Goal: Information Seeking & Learning: Learn about a topic

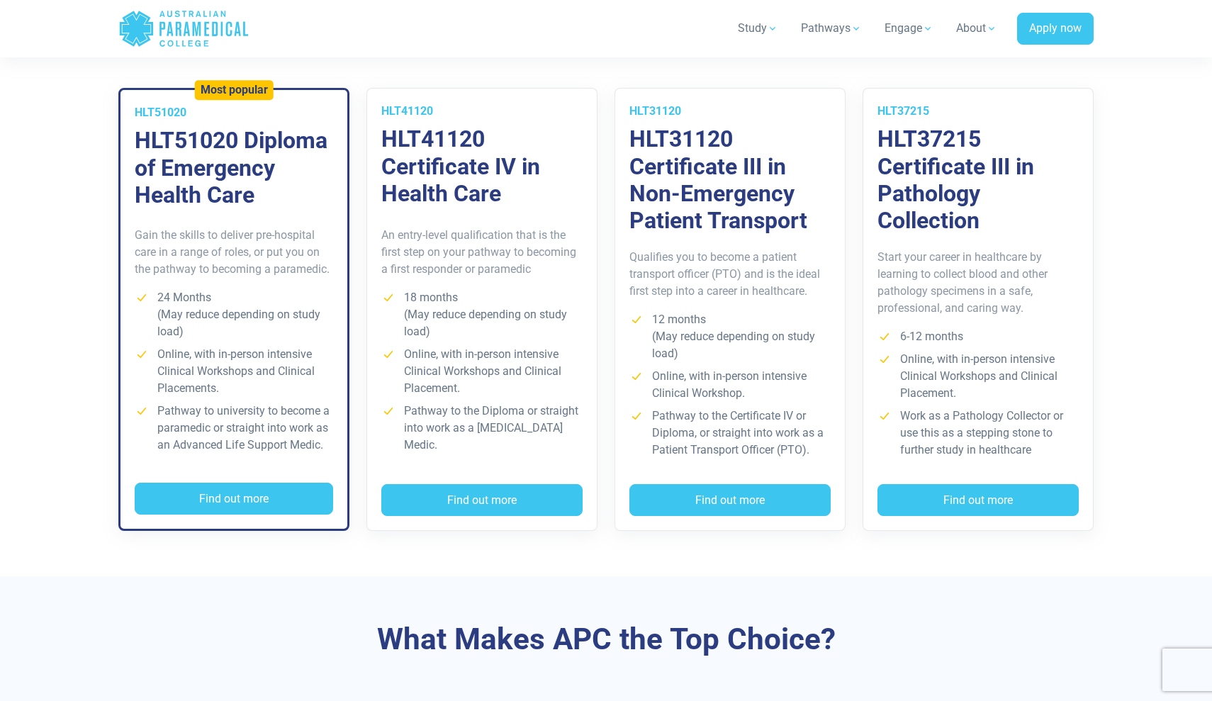
scroll to position [1046, 0]
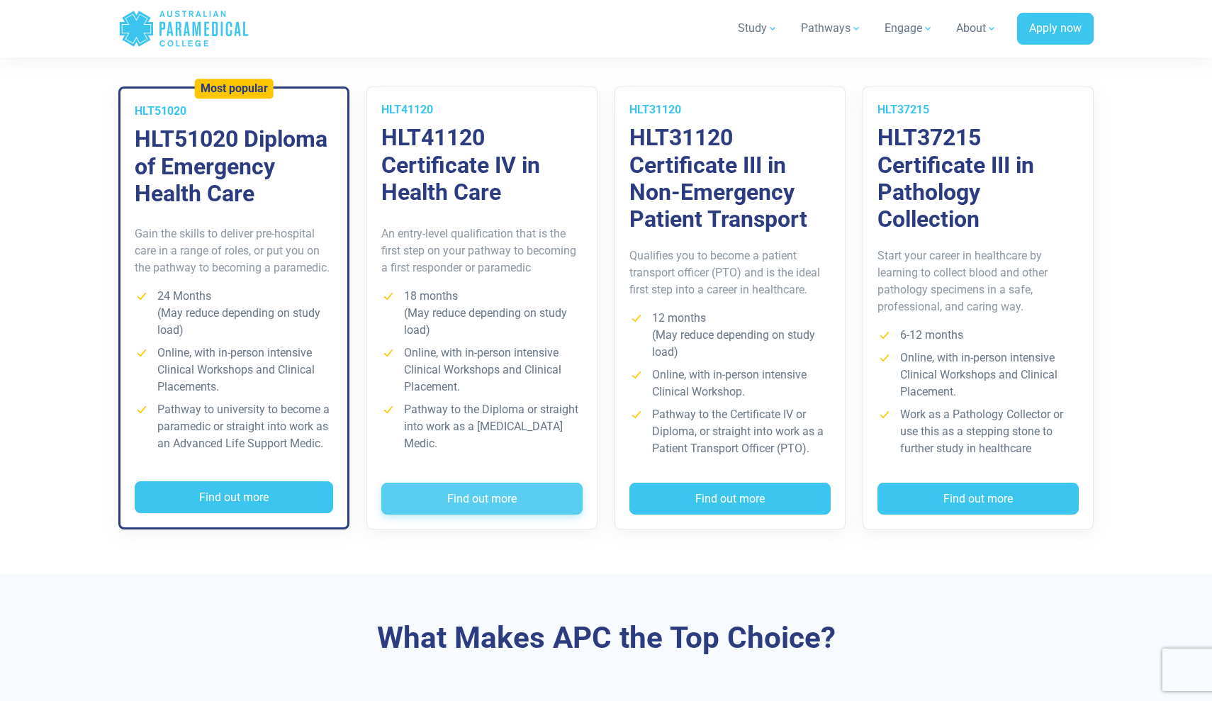
click at [469, 493] on button "Find out more" at bounding box center [481, 499] width 201 height 33
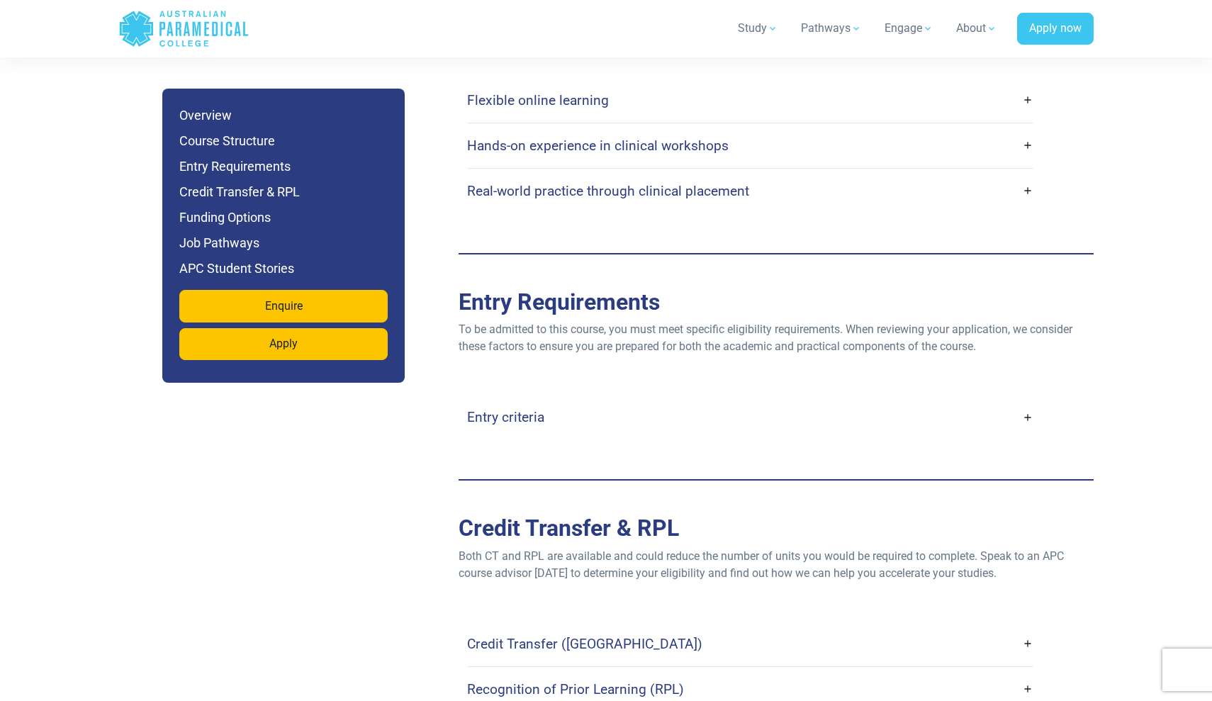
scroll to position [2788, 0]
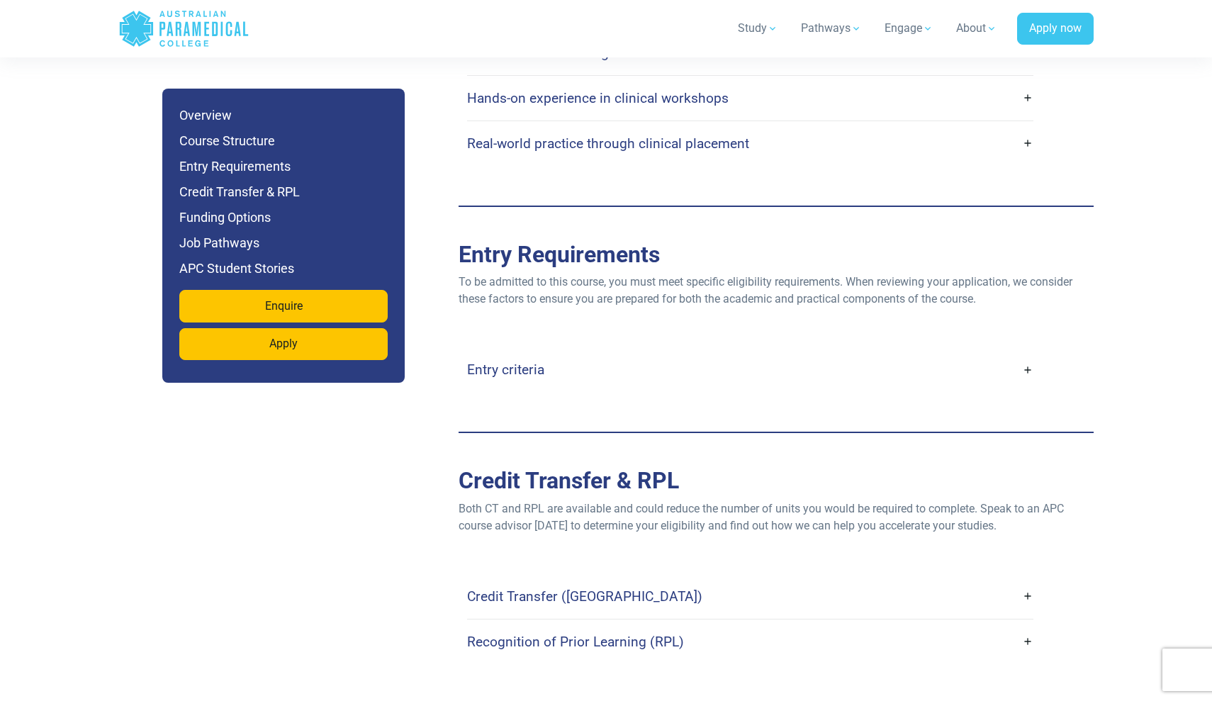
click at [1027, 353] on link "Entry criteria" at bounding box center [750, 369] width 566 height 33
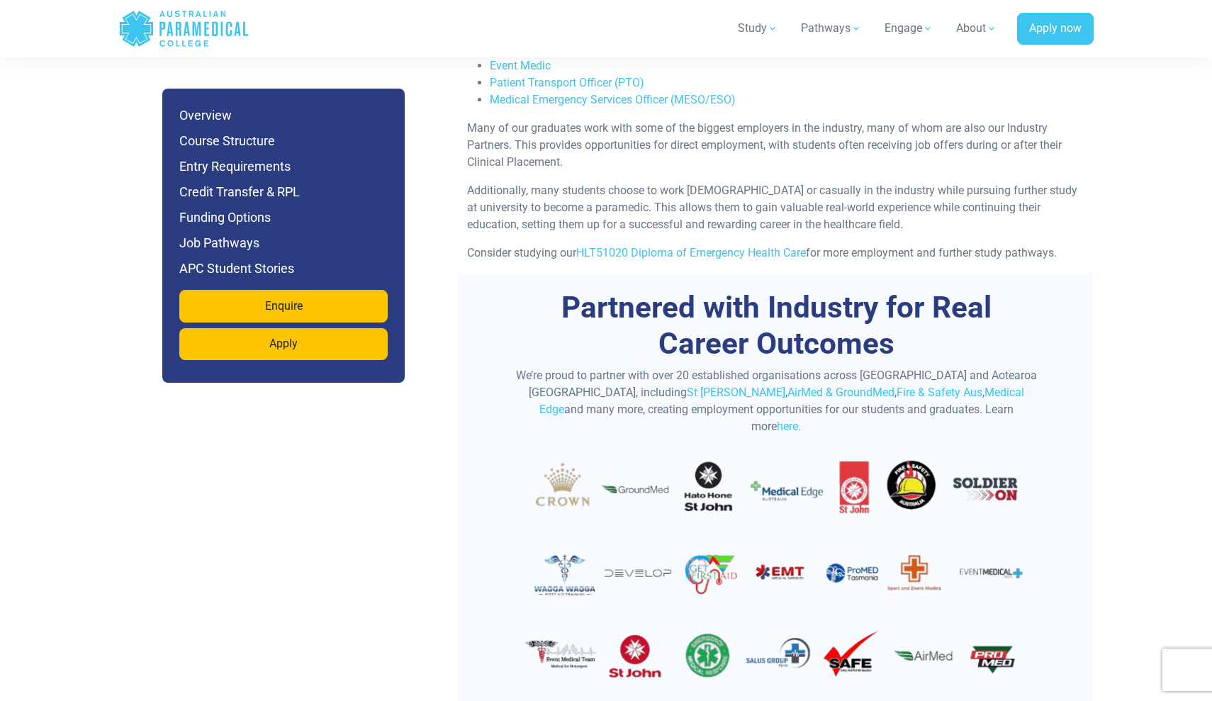
scroll to position [4470, 0]
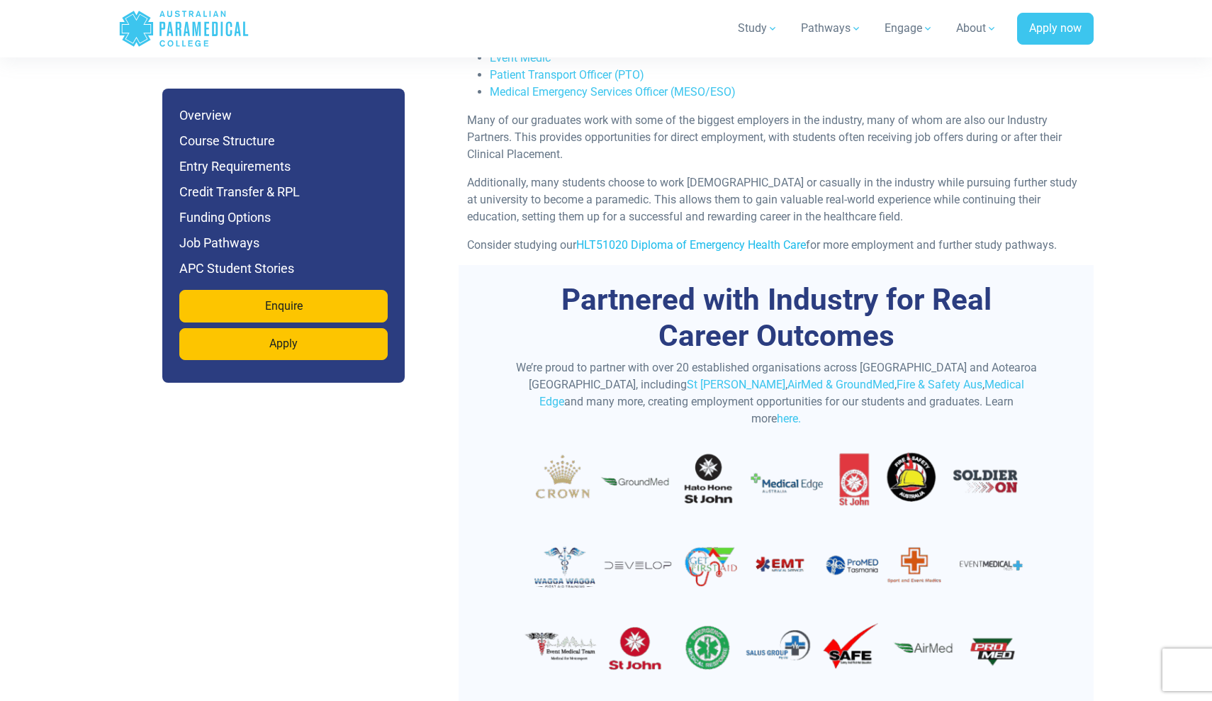
click at [760, 238] on link "HLT51020 Diploma of Emergency Health Care" at bounding box center [691, 244] width 230 height 13
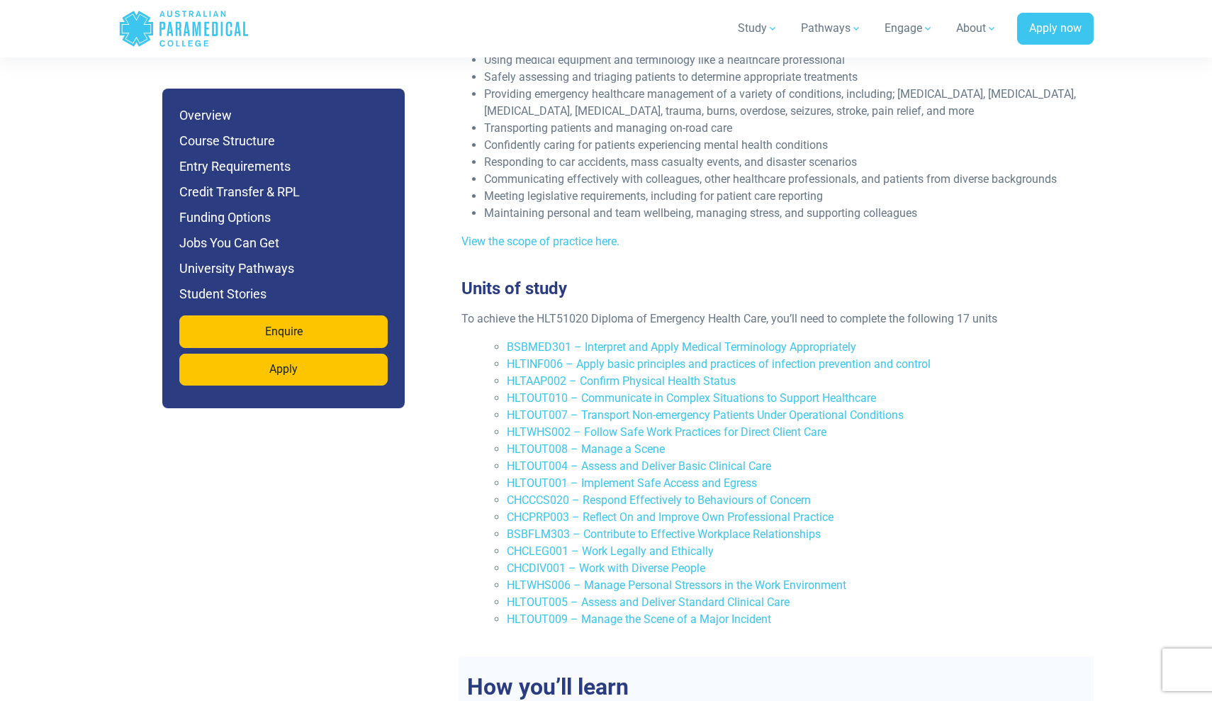
scroll to position [2895, 0]
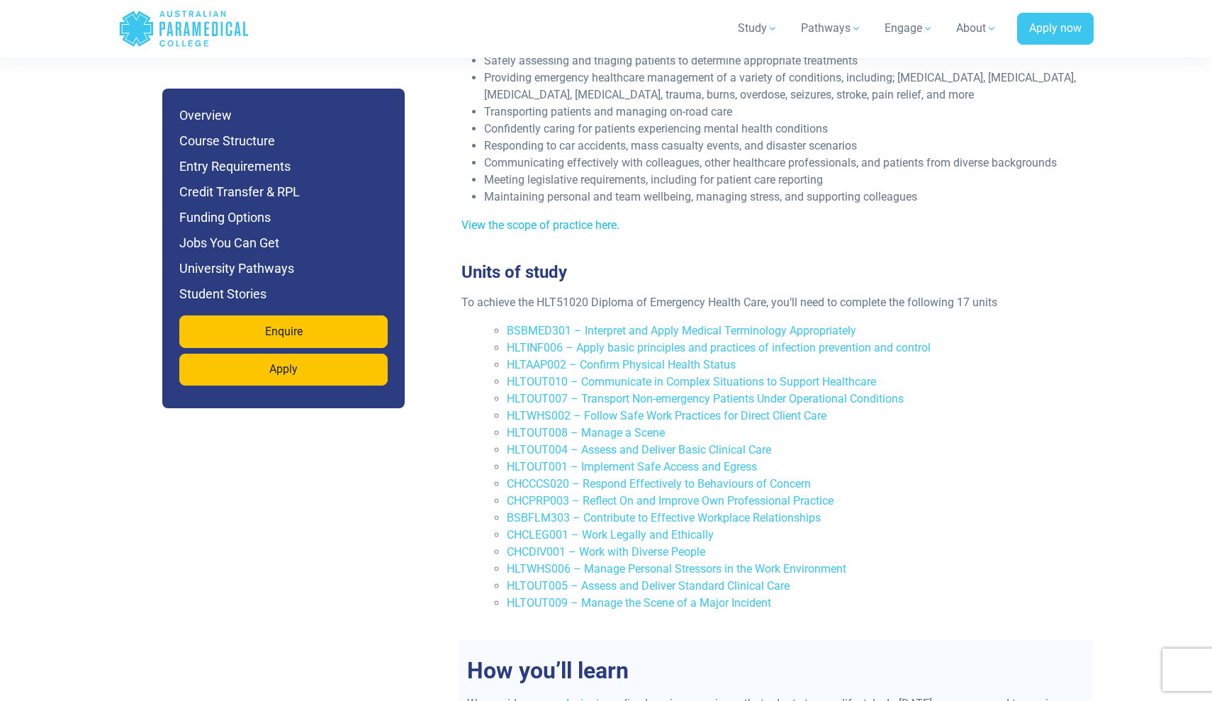
click at [602, 218] on link "View the scope of practice here." at bounding box center [541, 224] width 158 height 13
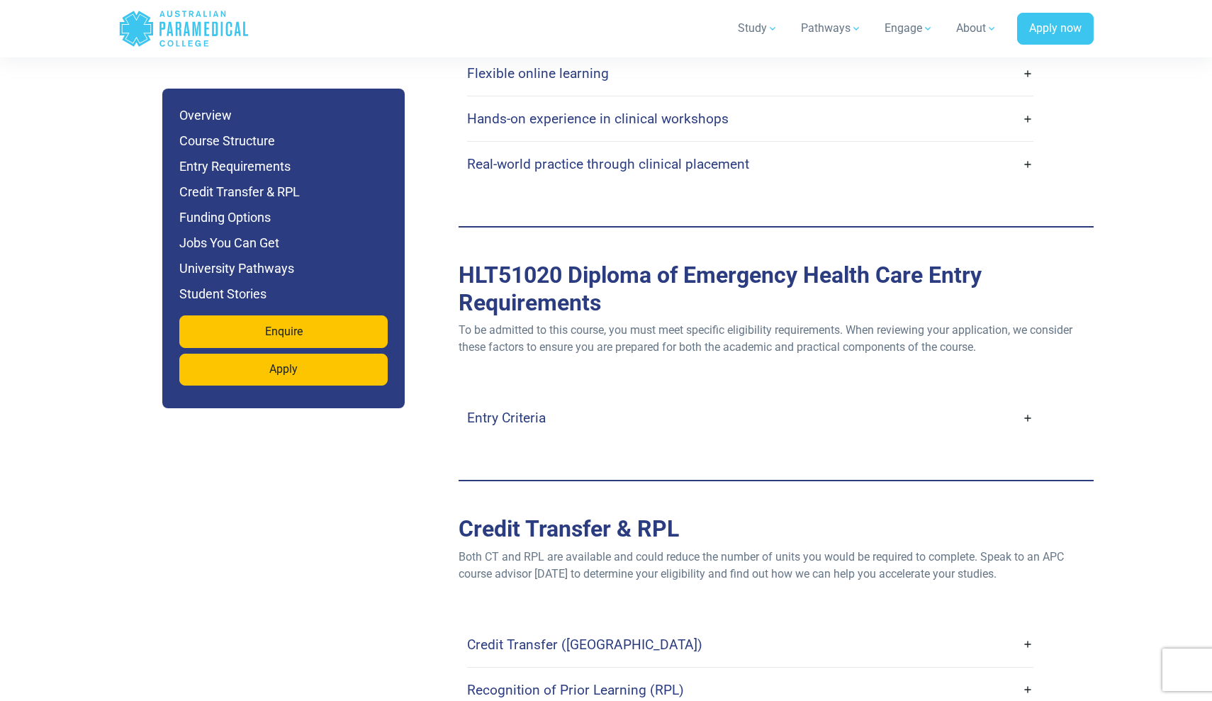
scroll to position [3705, 0]
click at [520, 409] on h4 "Entry Criteria" at bounding box center [506, 417] width 79 height 16
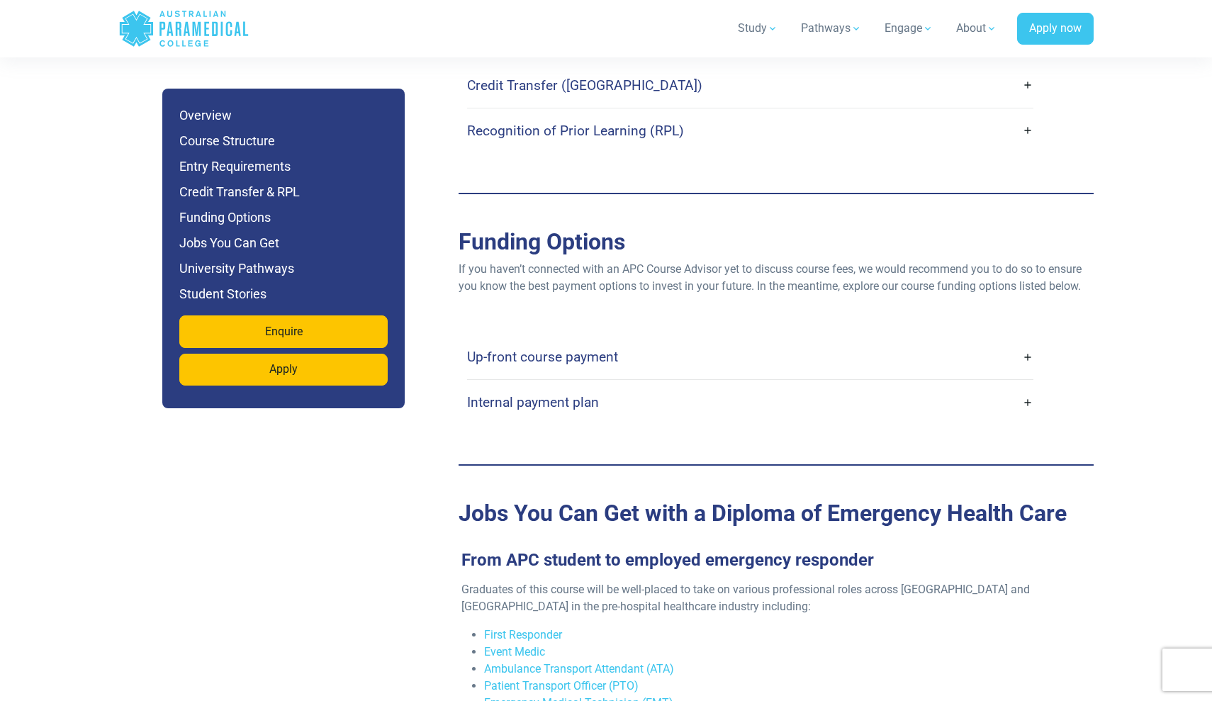
scroll to position [4807, 0]
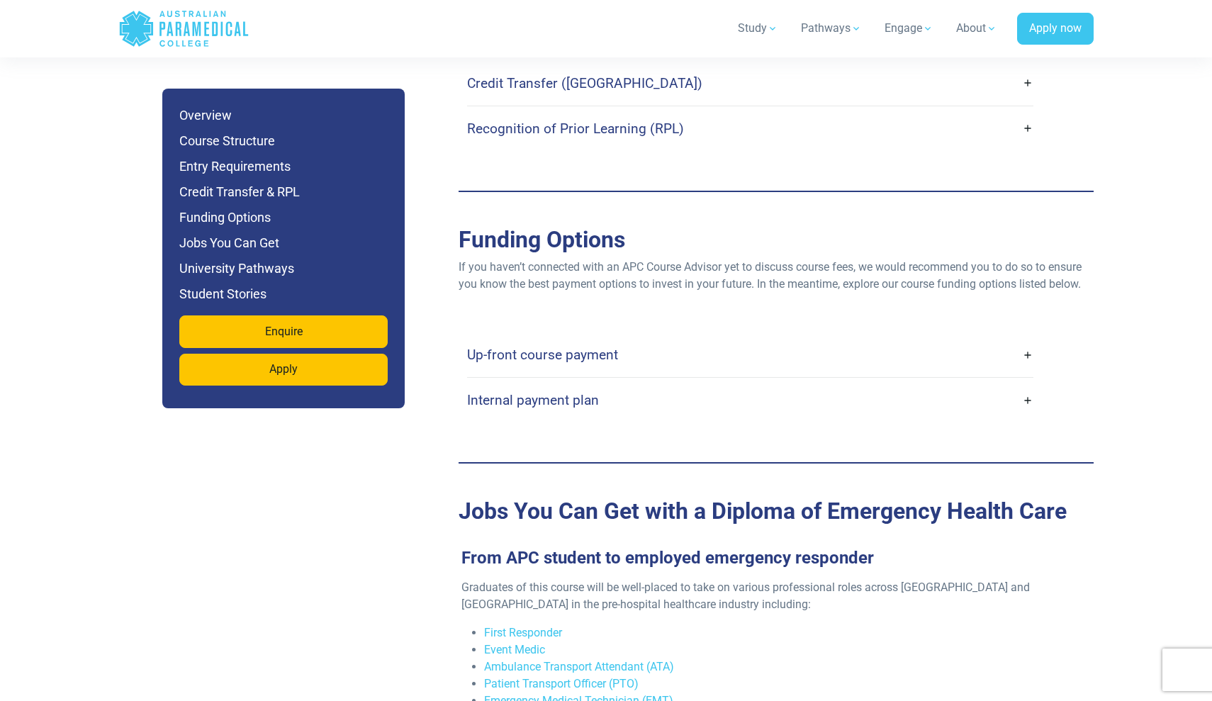
click at [635, 338] on link "Up-front course payment" at bounding box center [750, 354] width 566 height 33
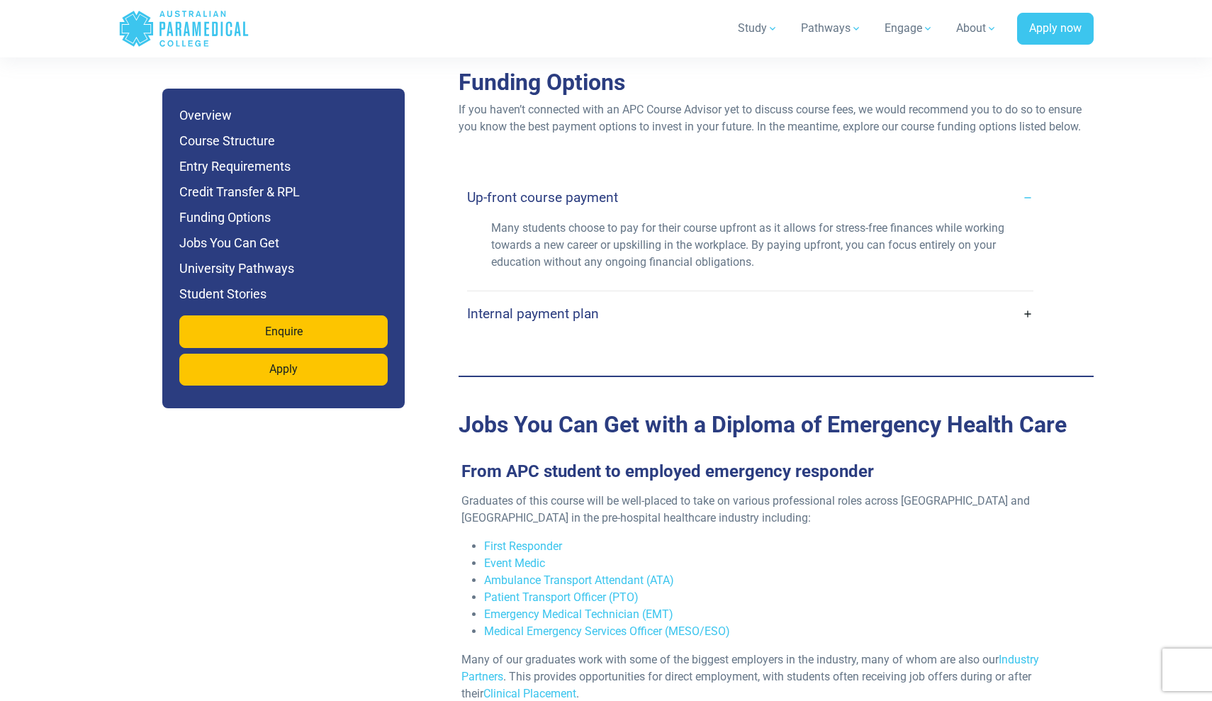
scroll to position [4965, 0]
click at [608, 296] on link "Internal payment plan" at bounding box center [750, 312] width 566 height 33
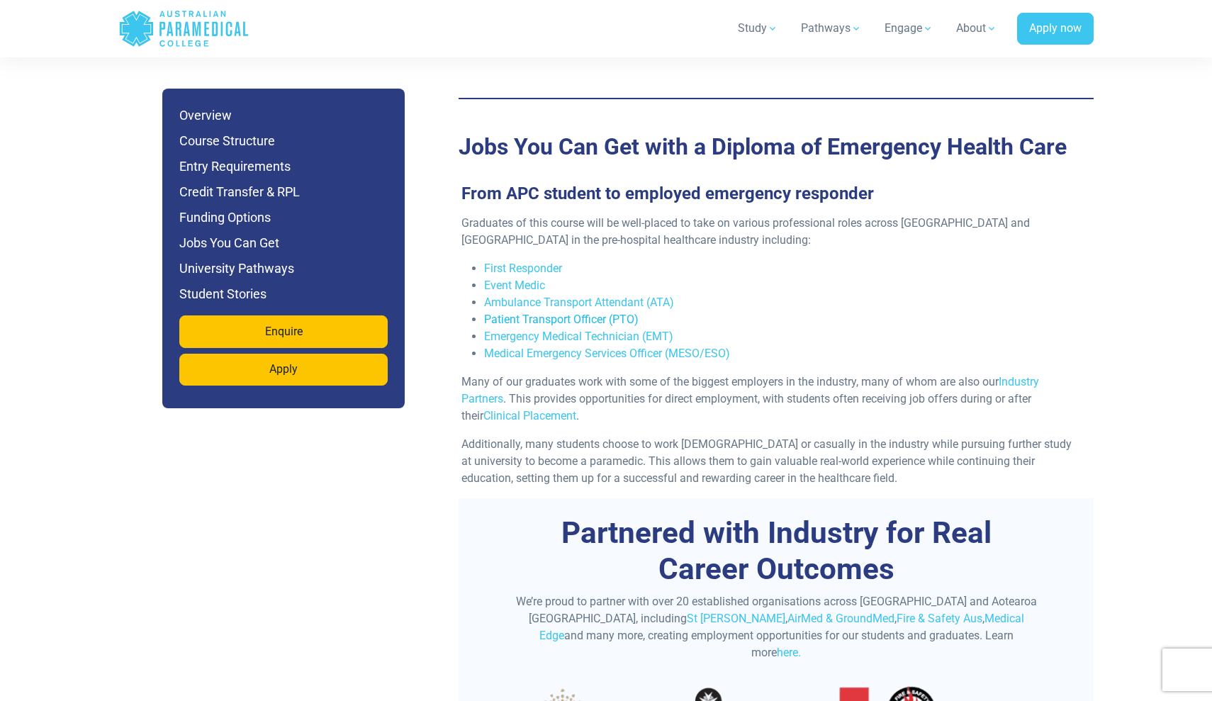
scroll to position [5376, 0]
click at [608, 329] on link "Emergency Medical Technician (EMT)" at bounding box center [578, 335] width 189 height 13
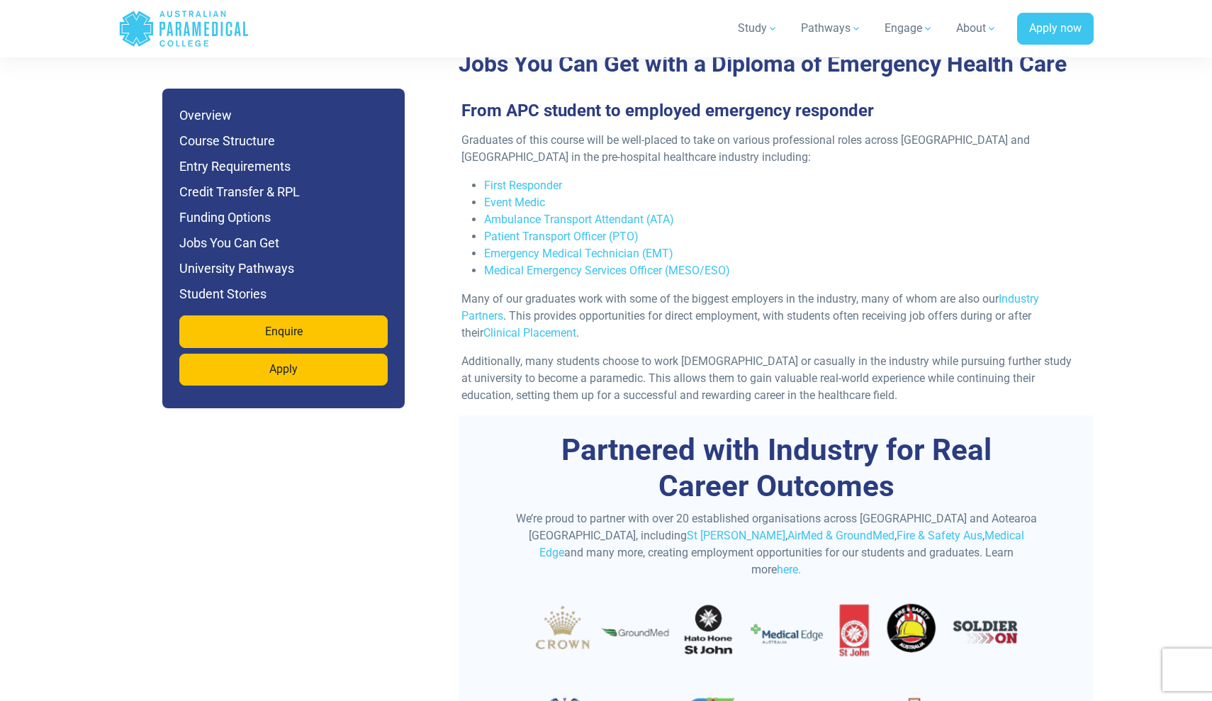
scroll to position [5443, 0]
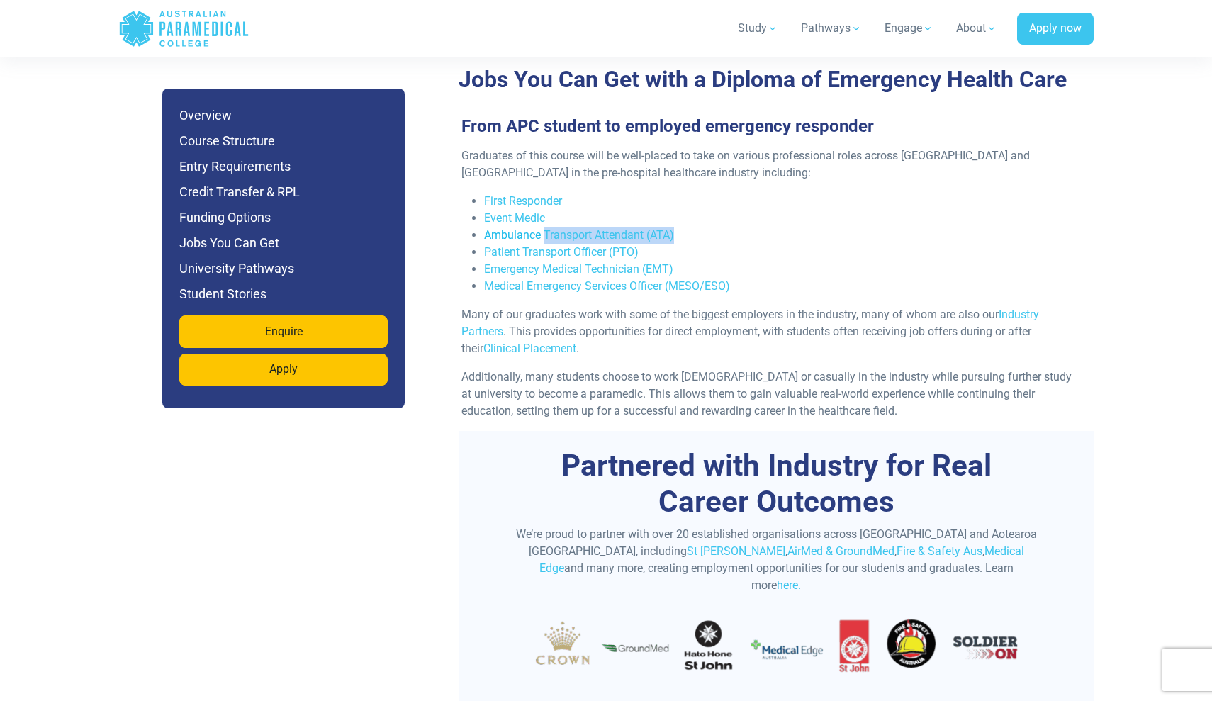
drag, startPoint x: 688, startPoint y: 167, endPoint x: 545, endPoint y: 175, distance: 143.5
click at [545, 227] on li "Ambulance Transport Attendant (ATA)" at bounding box center [781, 235] width 595 height 17
click at [552, 228] on link "Ambulance Transport Attendant (ATA)" at bounding box center [579, 234] width 190 height 13
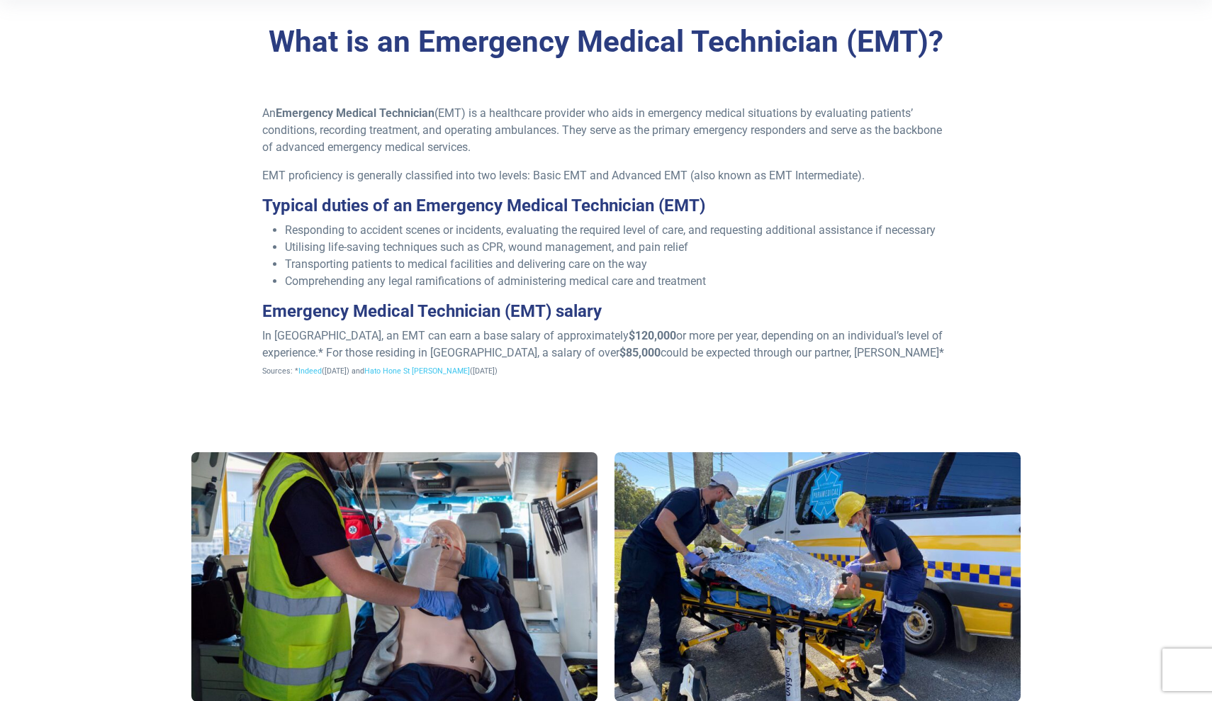
scroll to position [479, 0]
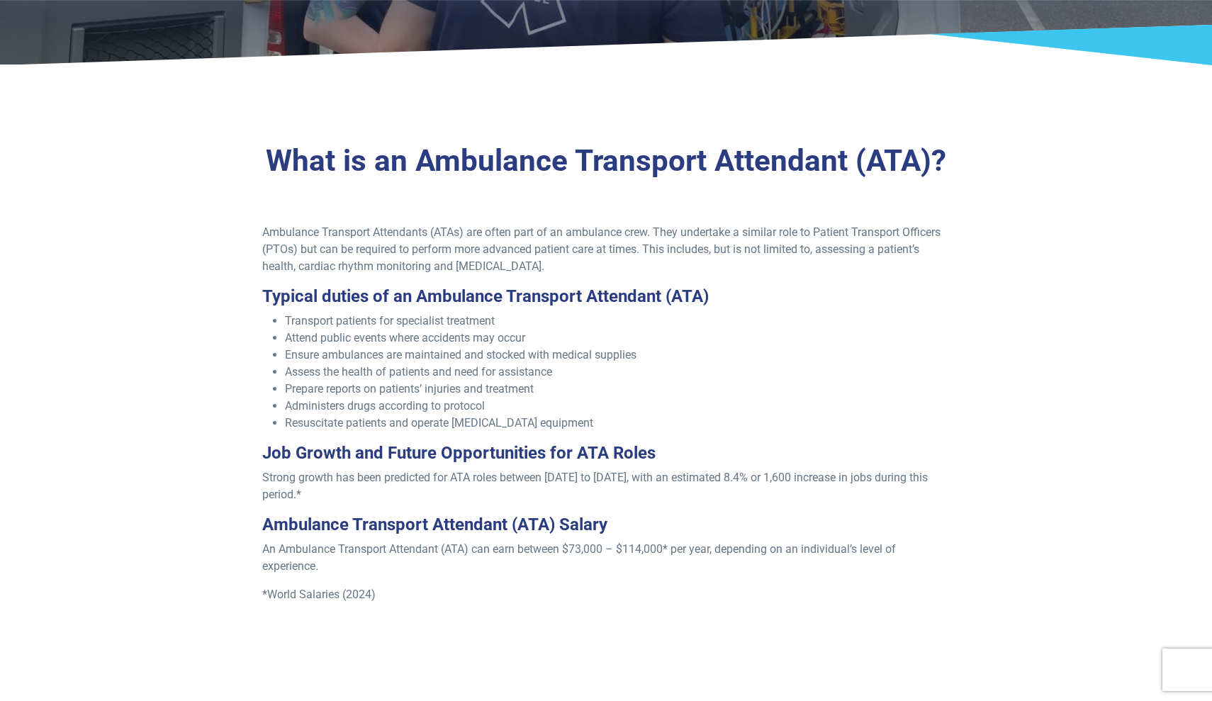
scroll to position [298, 0]
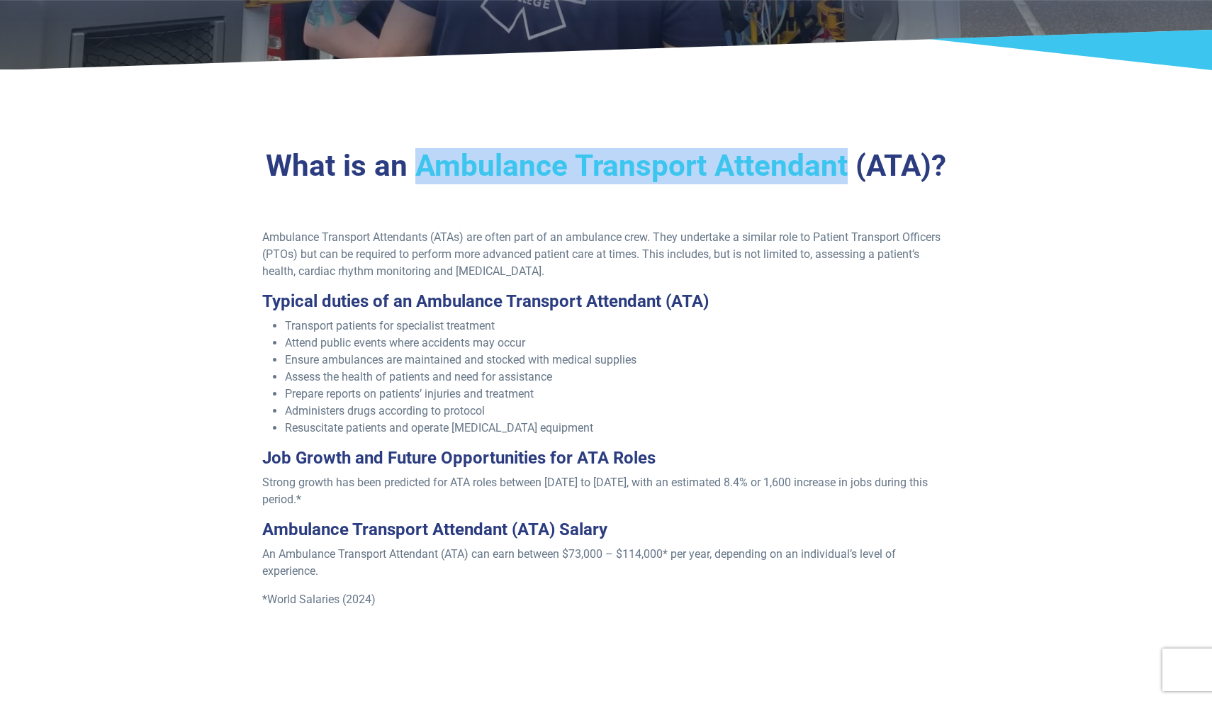
drag, startPoint x: 420, startPoint y: 161, endPoint x: 848, endPoint y: 169, distance: 427.6
click at [848, 169] on h2 "What is an Ambulance Transport Attendant (ATA)?" at bounding box center [605, 166] width 829 height 36
copy h2 "Ambulance Transport Attendant"
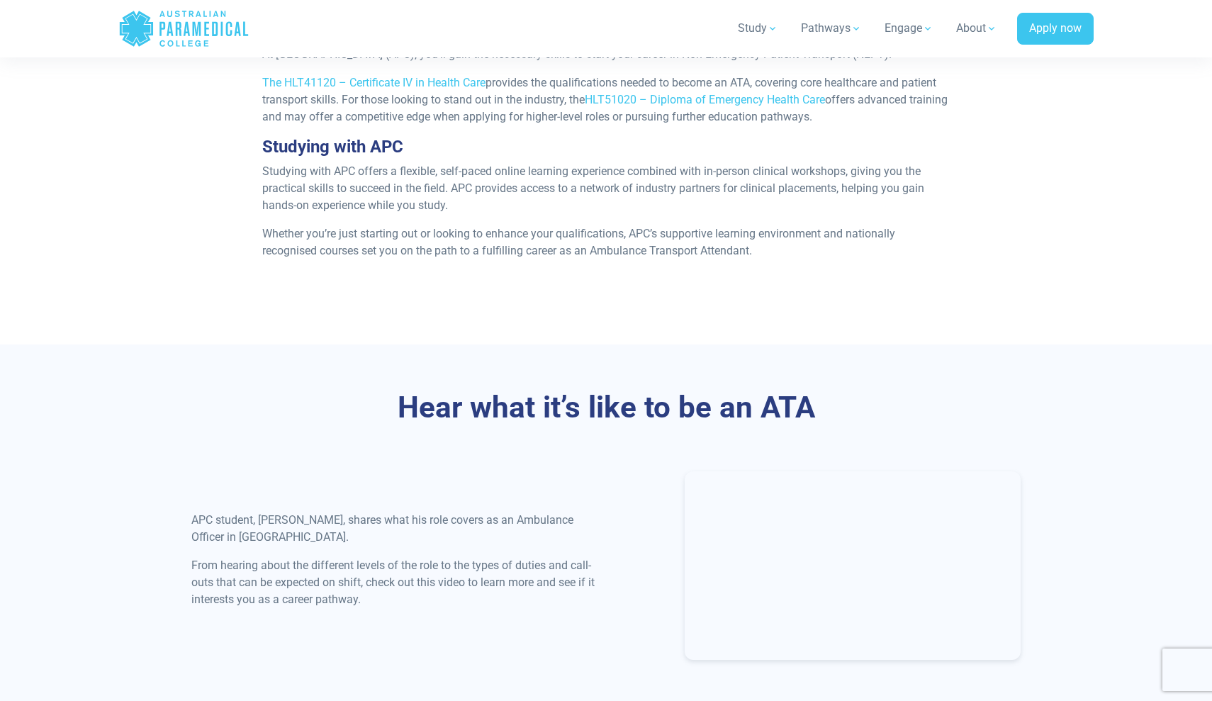
scroll to position [1329, 0]
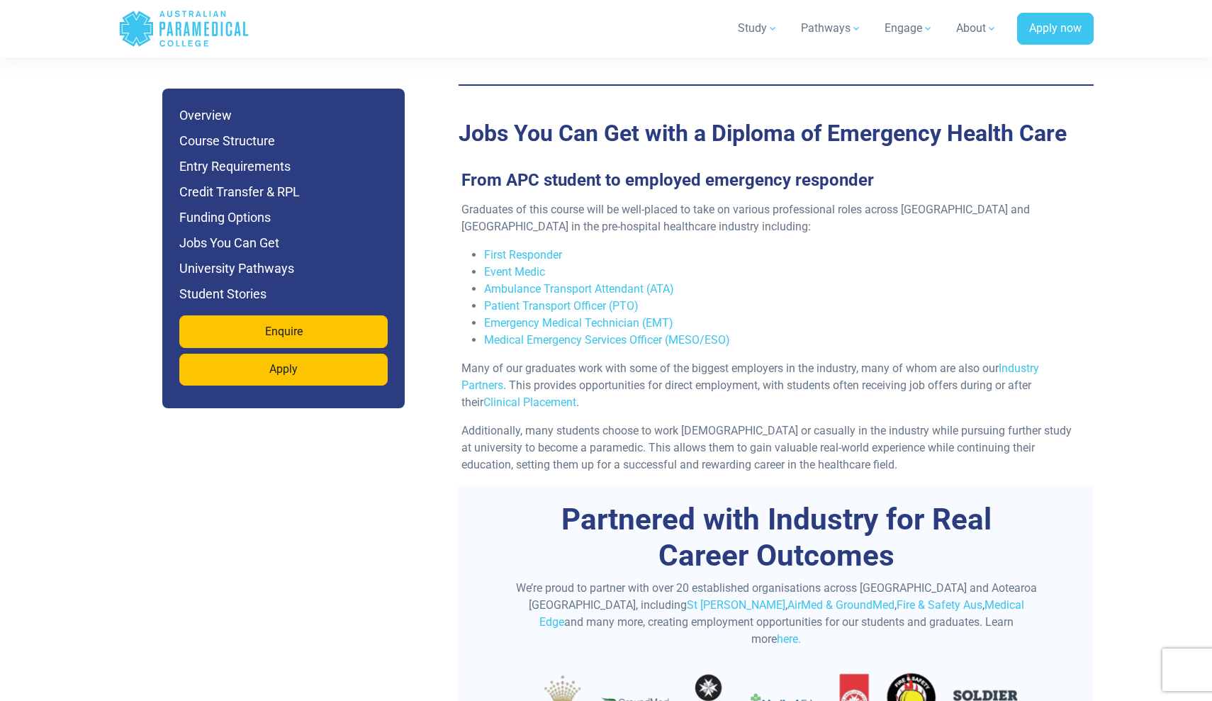
scroll to position [4646, 0]
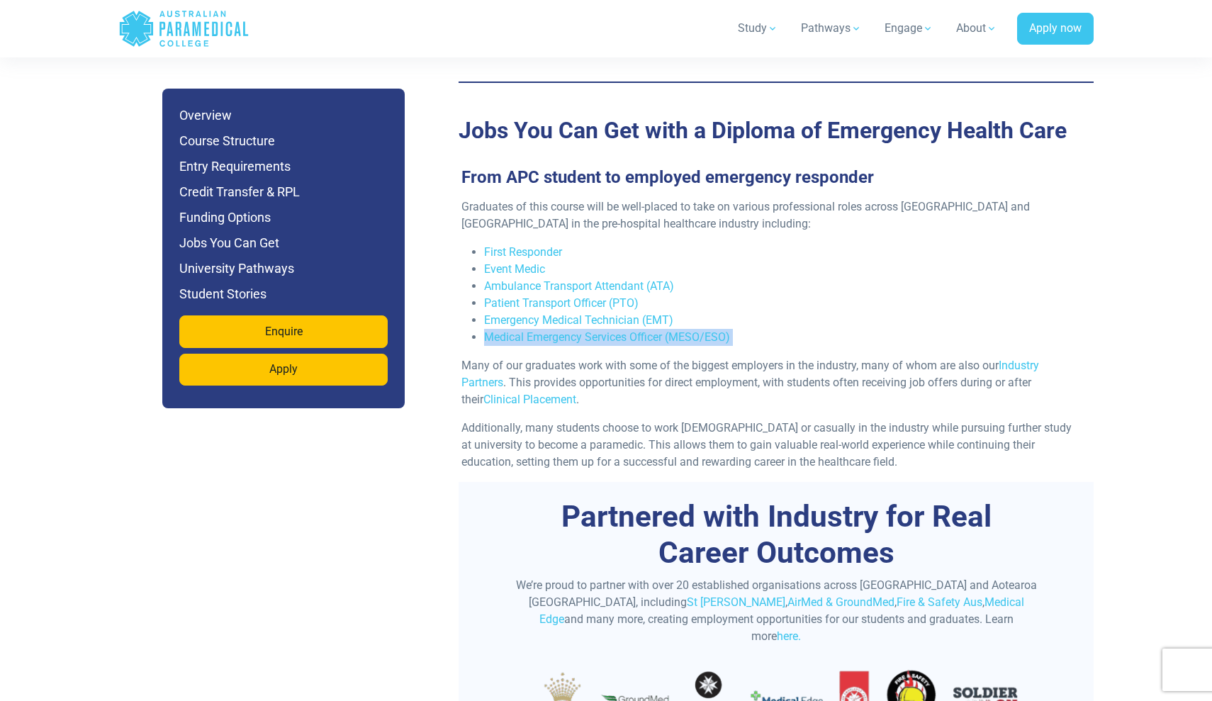
drag, startPoint x: 480, startPoint y: 262, endPoint x: 523, endPoint y: 276, distance: 45.3
click at [523, 276] on ul "First Responder Event Medic Ambulance Transport Attendant (ATA) Patient Transpo…" at bounding box center [771, 295] width 618 height 102
drag, startPoint x: 743, startPoint y: 272, endPoint x: 482, endPoint y: 273, distance: 260.9
click at [482, 273] on ul "First Responder Event Medic Ambulance Transport Attendant (ATA) Patient Transpo…" at bounding box center [771, 295] width 618 height 102
copy link "Medical Emergency Services Officer (MESO/ESO)"
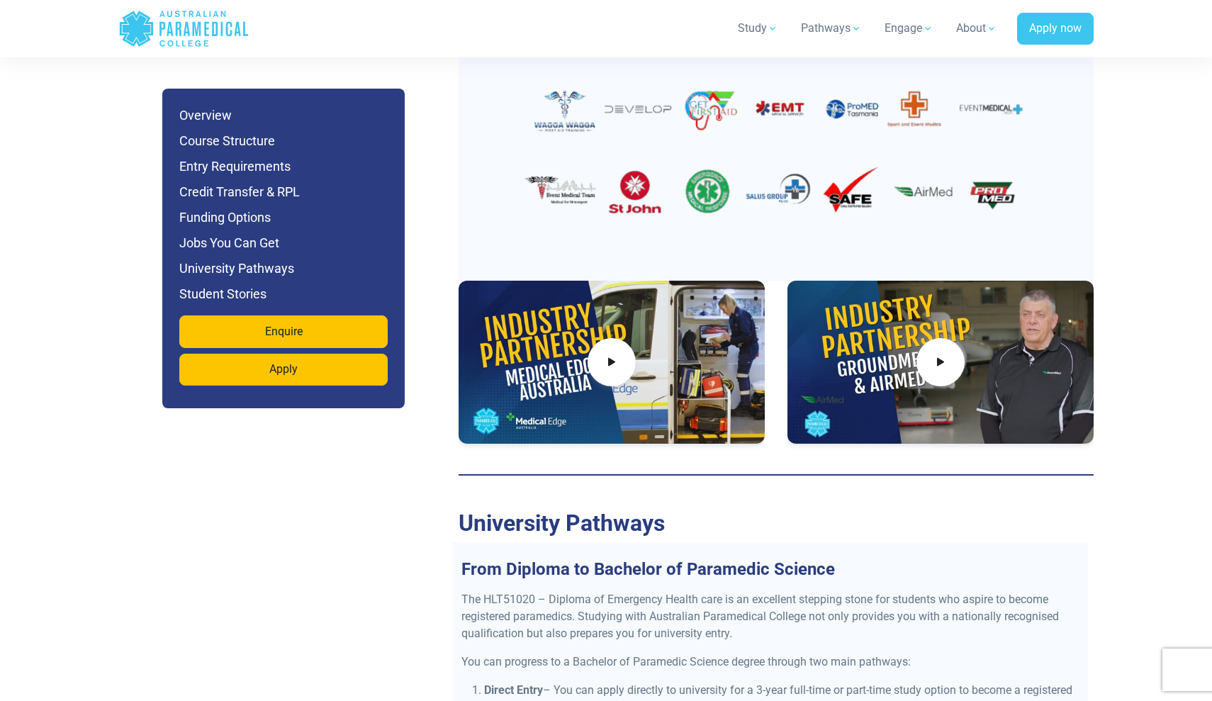
scroll to position [5323, 0]
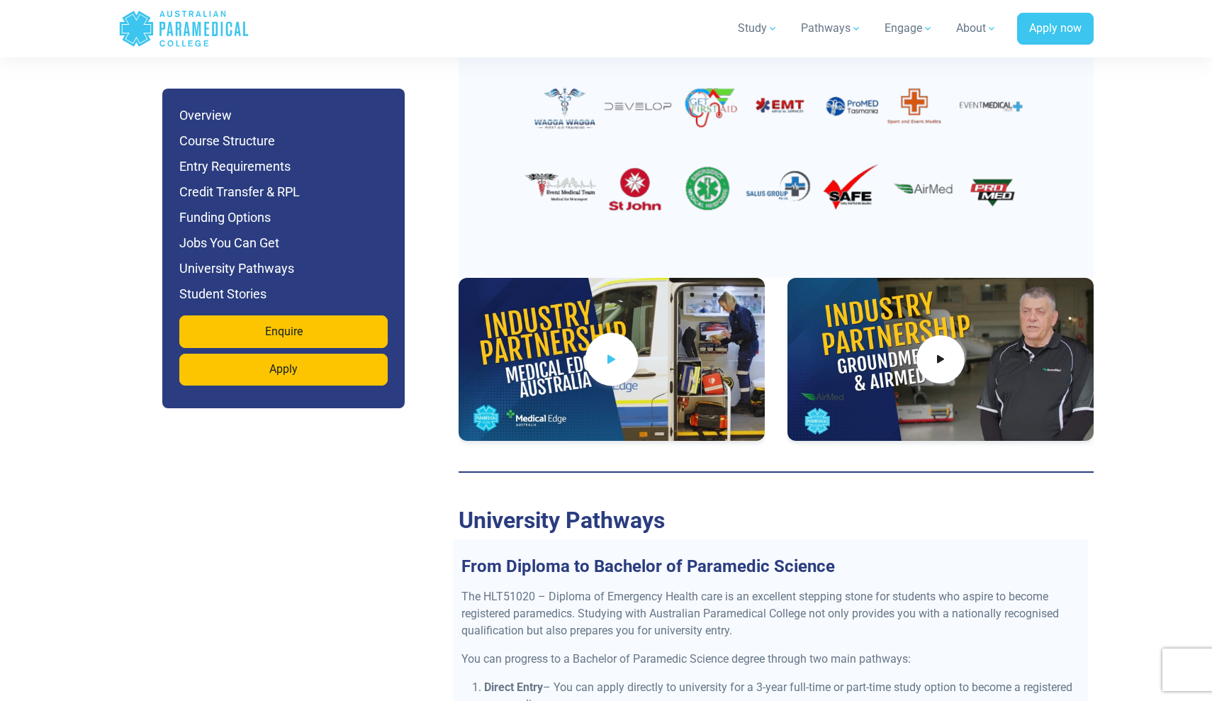
click at [619, 347] on icon at bounding box center [612, 358] width 16 height 23
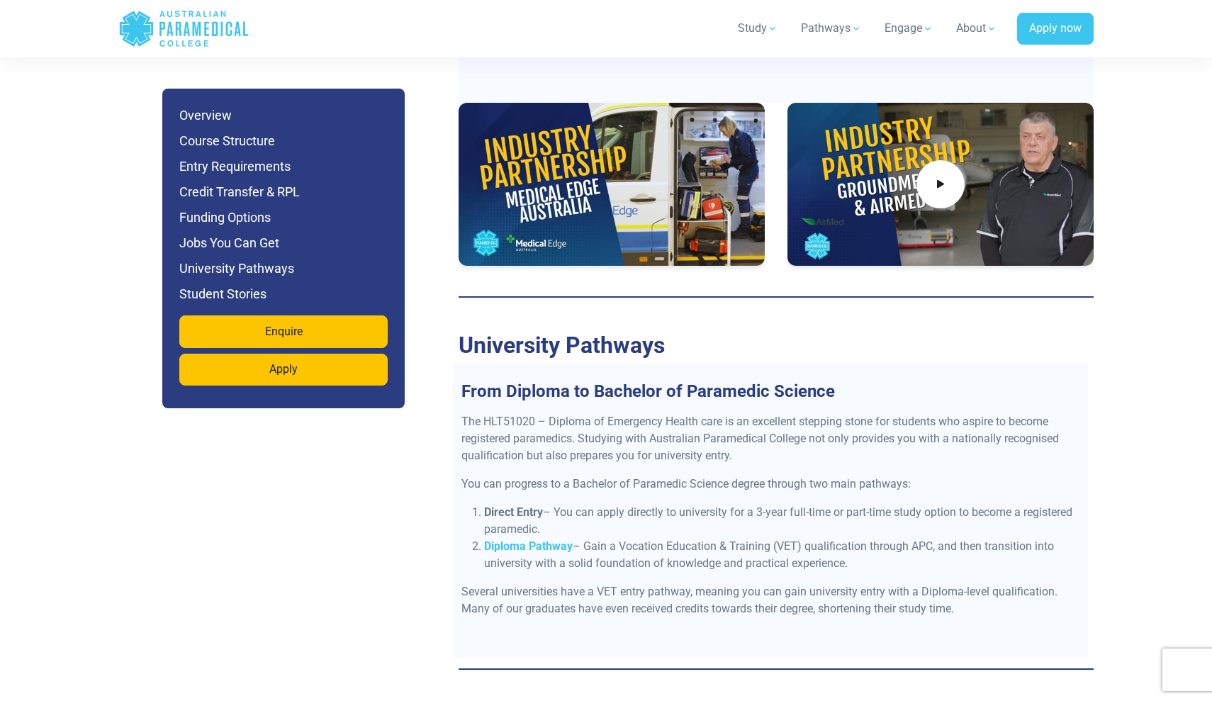
scroll to position [5503, 0]
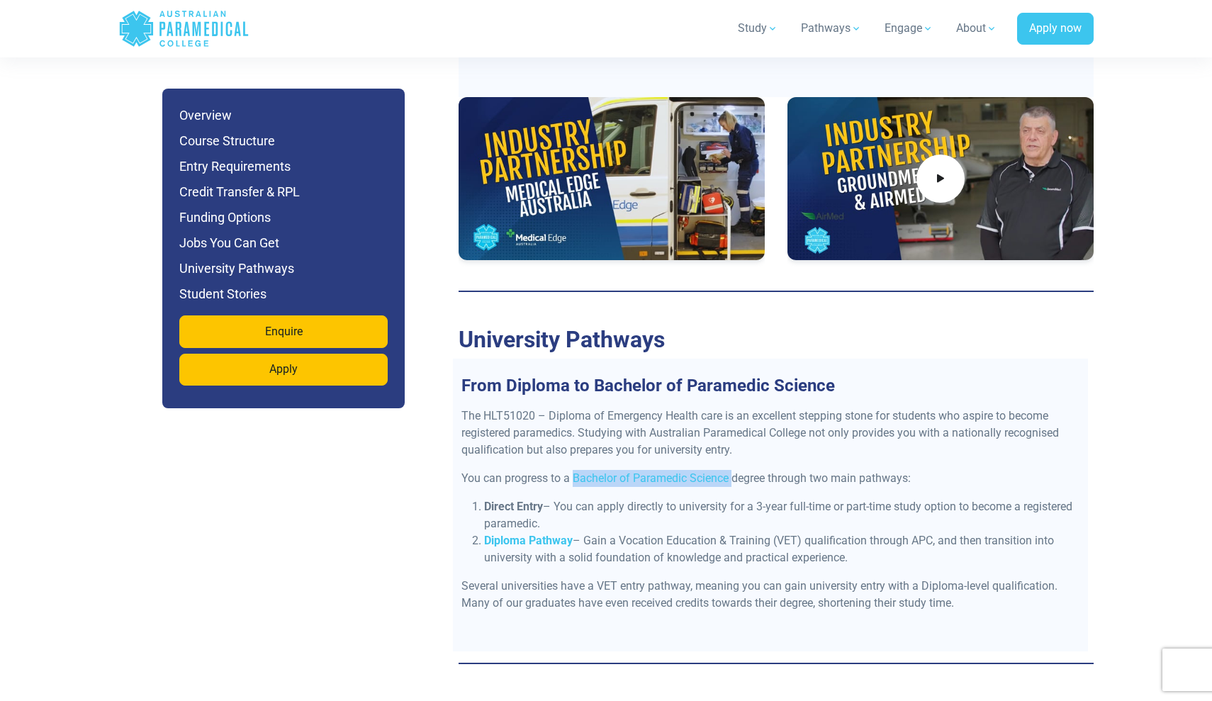
drag, startPoint x: 573, startPoint y: 393, endPoint x: 733, endPoint y: 395, distance: 160.2
click at [733, 470] on p "You can progress to a Bachelor of Paramedic Science degree through two main pat…" at bounding box center [771, 478] width 618 height 17
copy p "Bachelor of Paramedic Science"
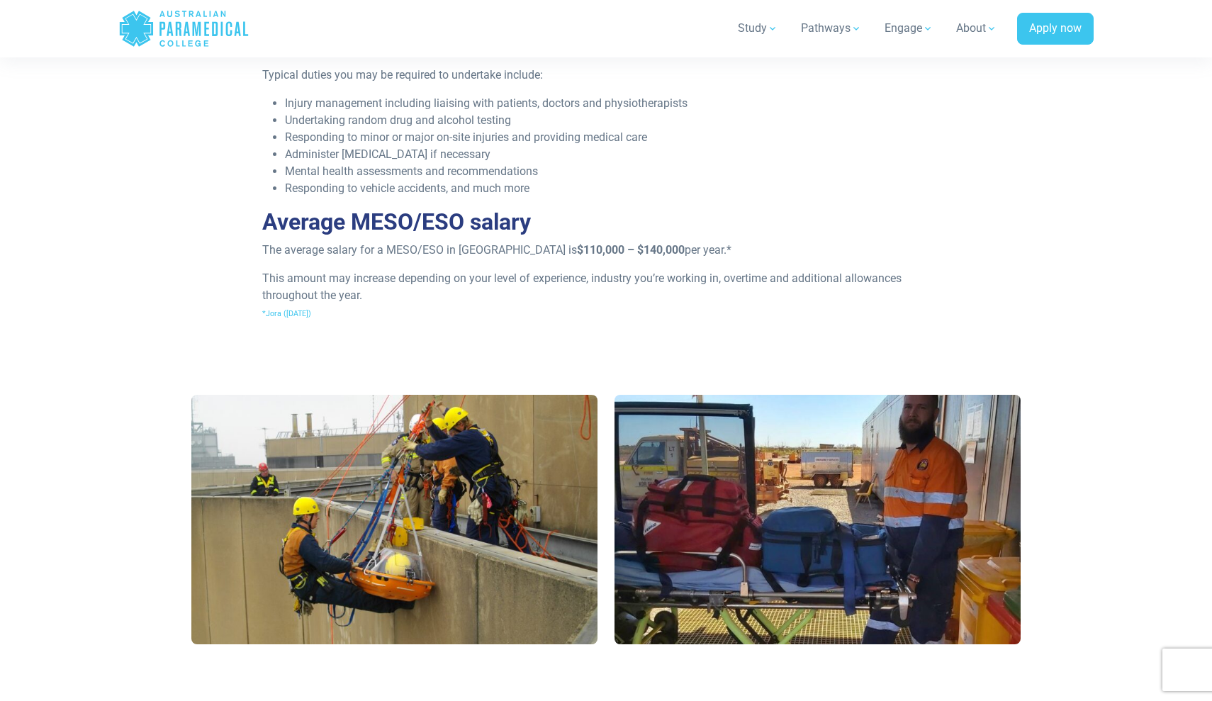
scroll to position [978, 0]
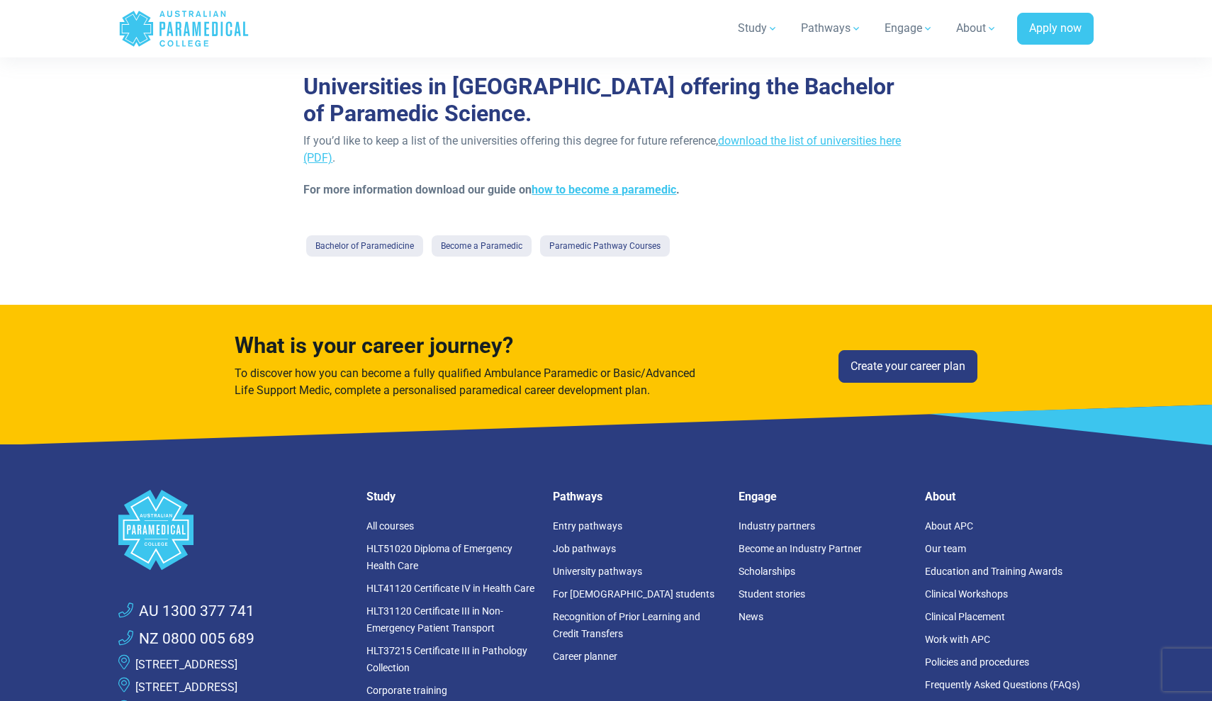
scroll to position [785, 0]
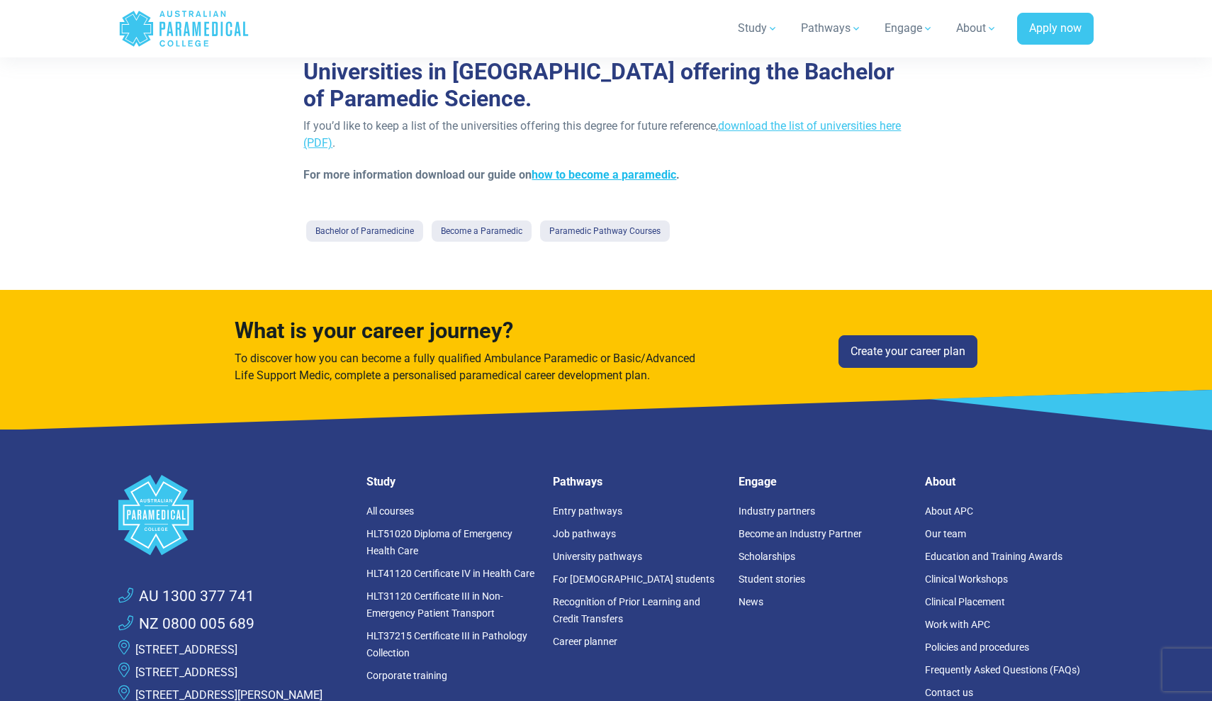
click at [637, 173] on link "how to become a paramedic" at bounding box center [604, 174] width 145 height 13
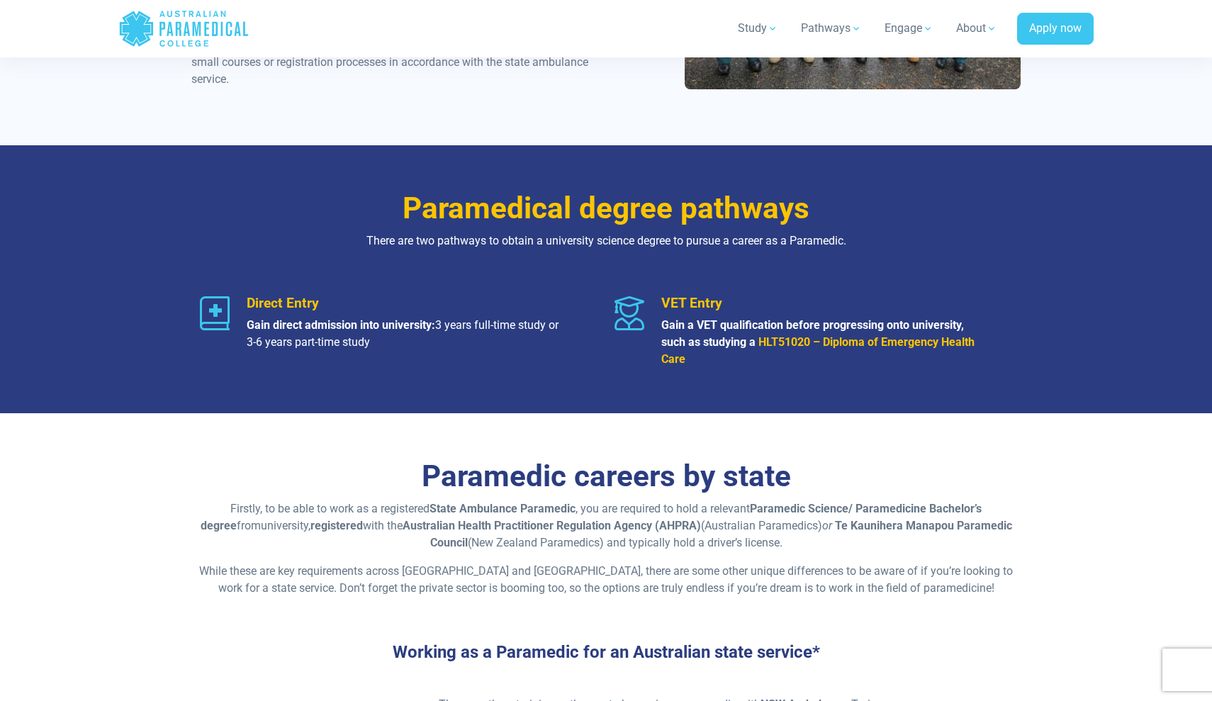
scroll to position [1603, 0]
